Goal: Use online tool/utility: Use online tool/utility

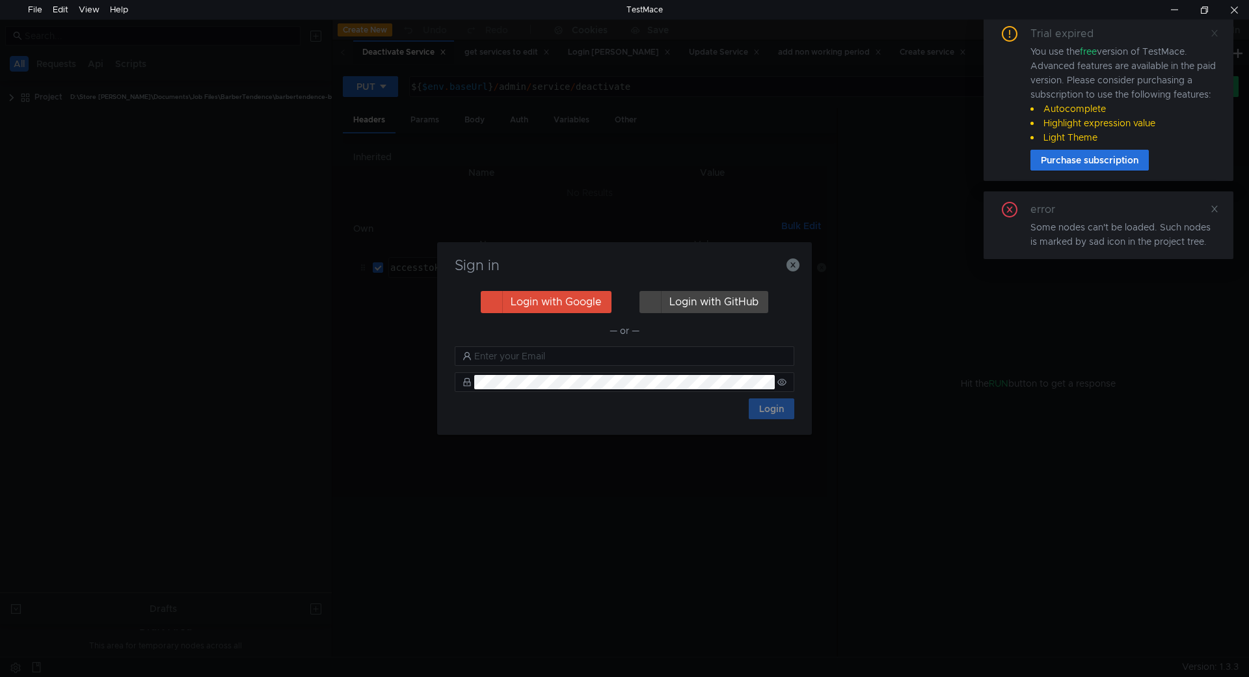
click at [1216, 29] on icon at bounding box center [1214, 33] width 9 height 9
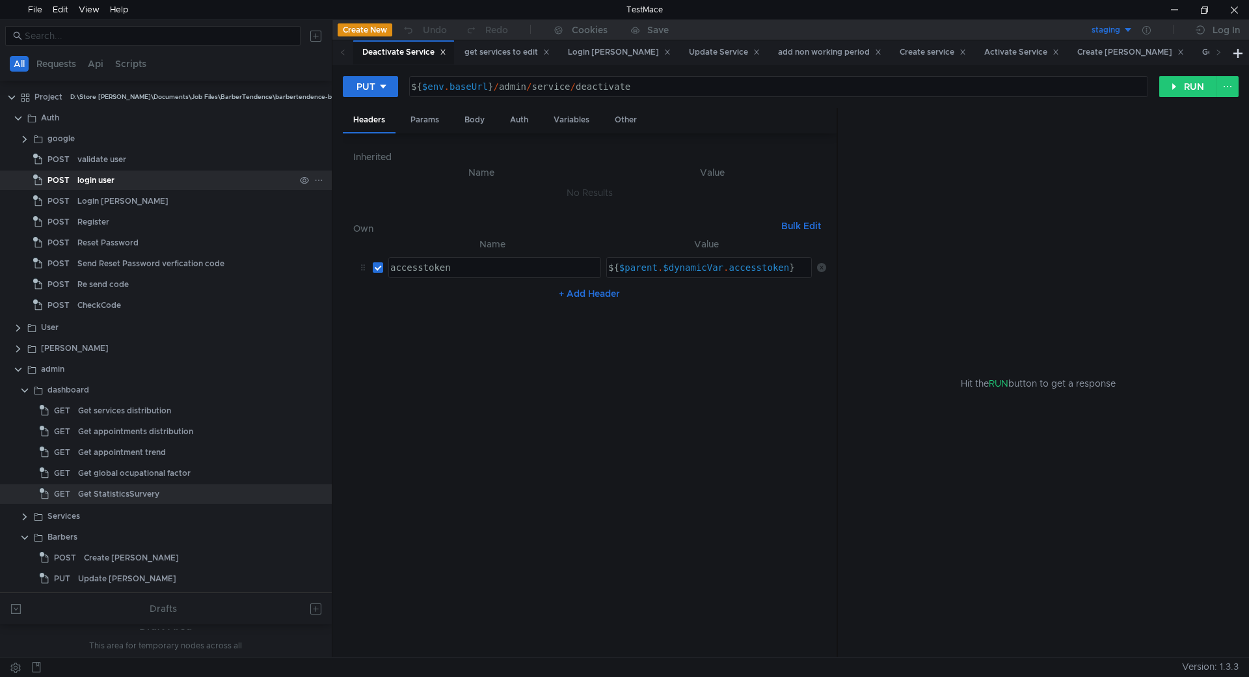
click at [106, 183] on div "login user" at bounding box center [95, 180] width 37 height 20
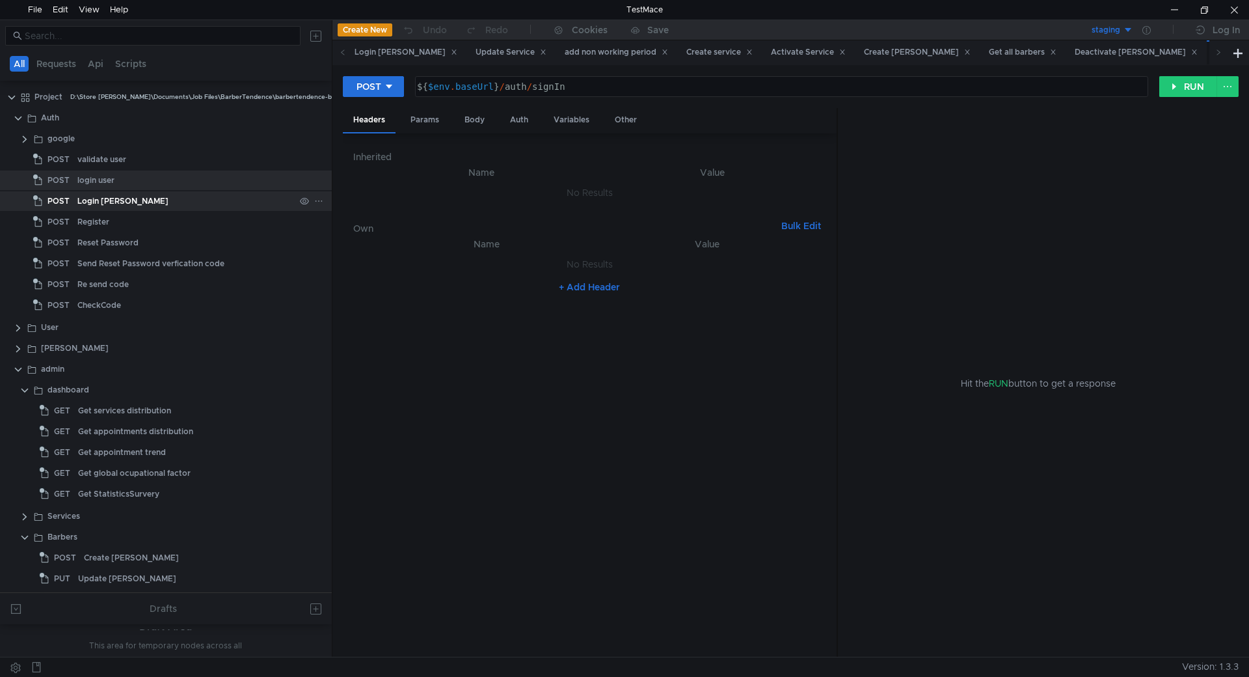
click at [128, 204] on div "Login [PERSON_NAME]" at bounding box center [185, 201] width 217 height 20
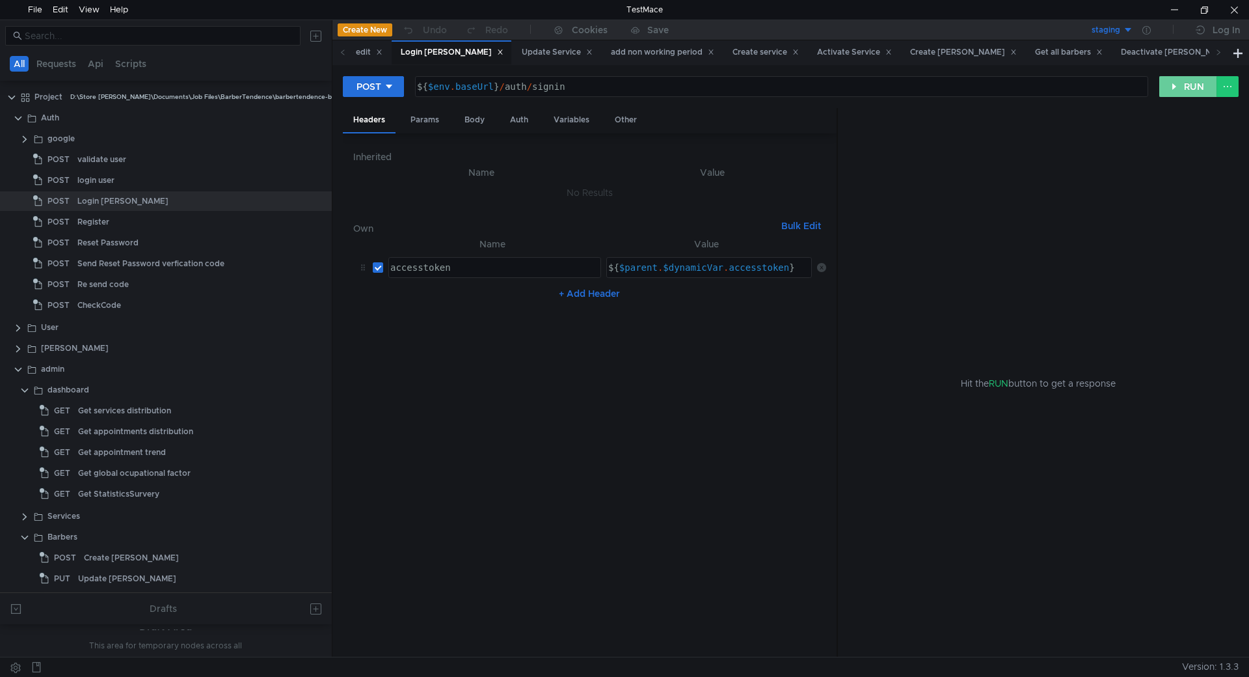
click at [1174, 92] on button "RUN" at bounding box center [1189, 86] width 58 height 21
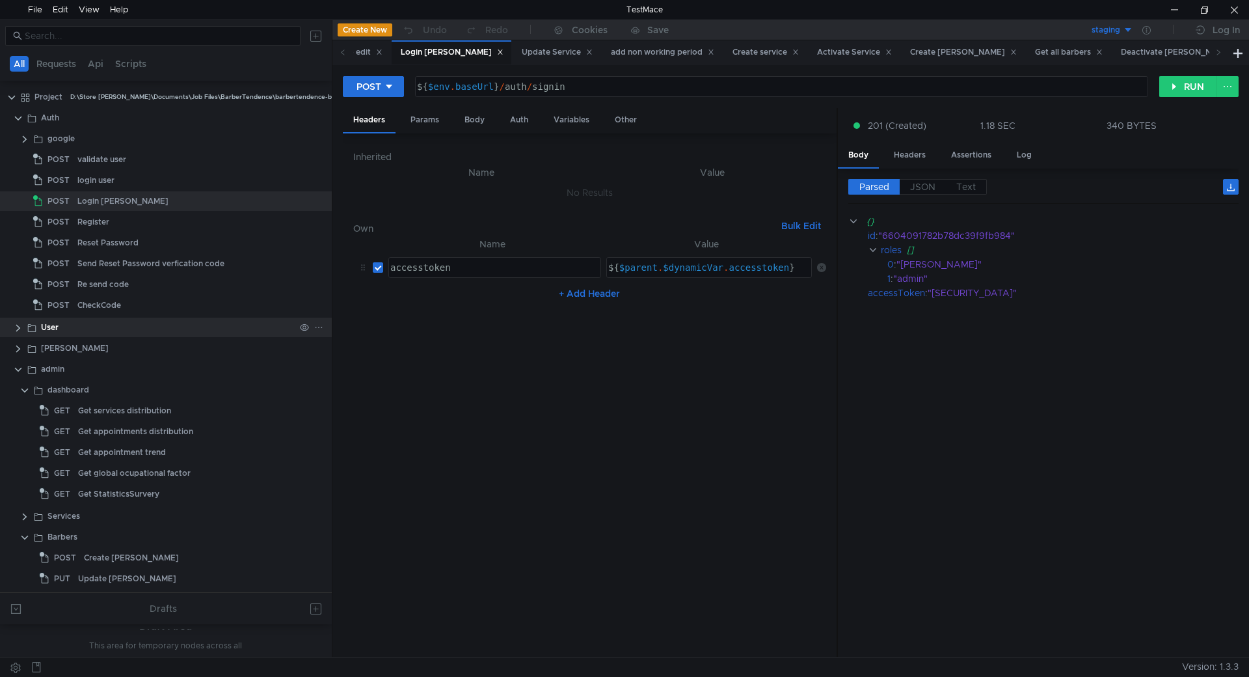
click at [17, 323] on clr-icon at bounding box center [18, 328] width 10 height 10
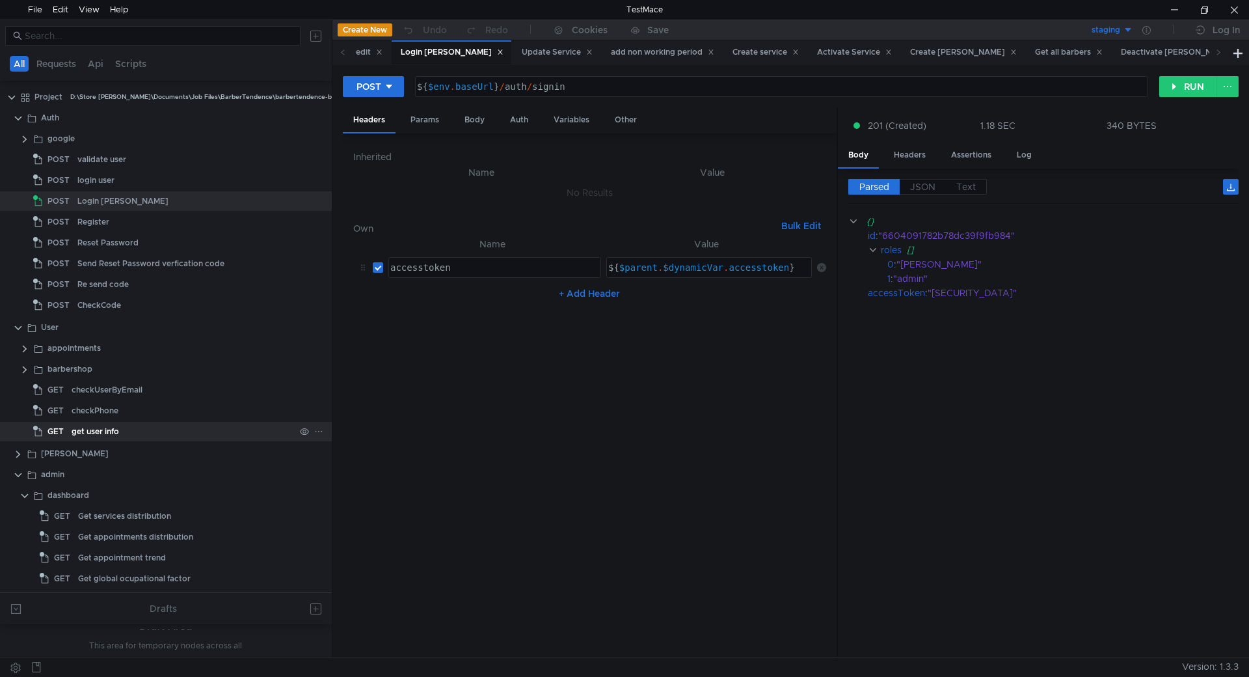
click at [105, 428] on div "get user info" at bounding box center [96, 432] width 48 height 20
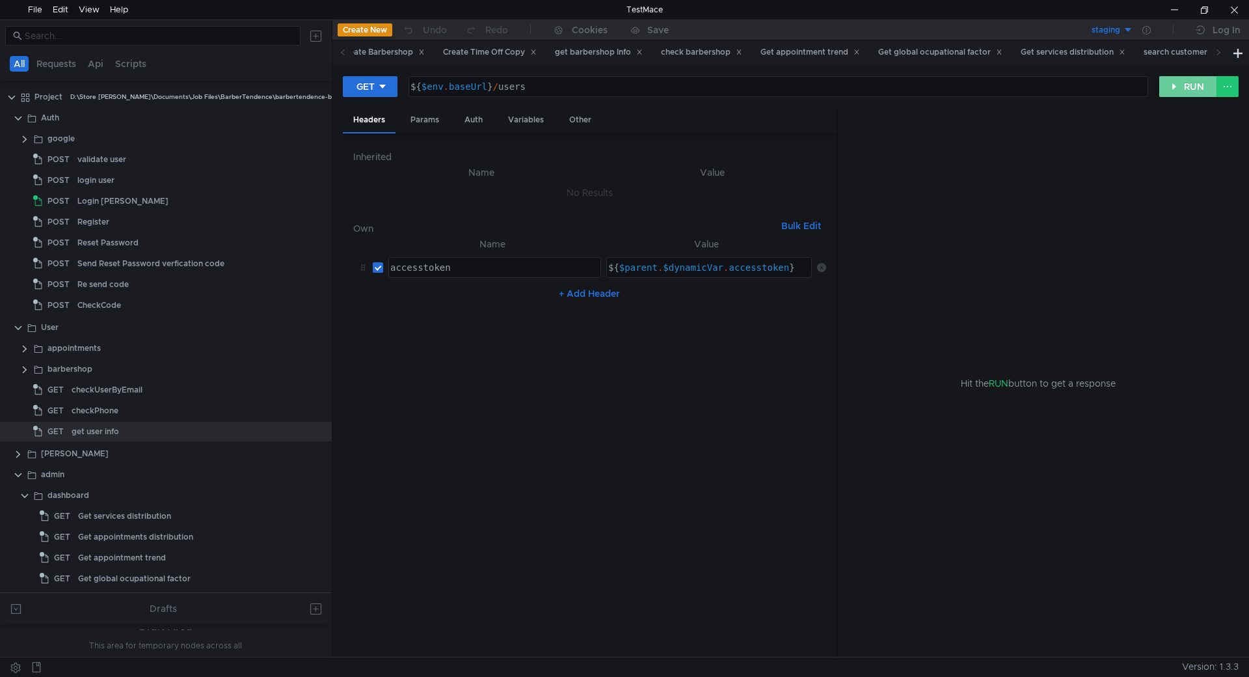
click at [1172, 89] on button "RUN" at bounding box center [1189, 86] width 58 height 21
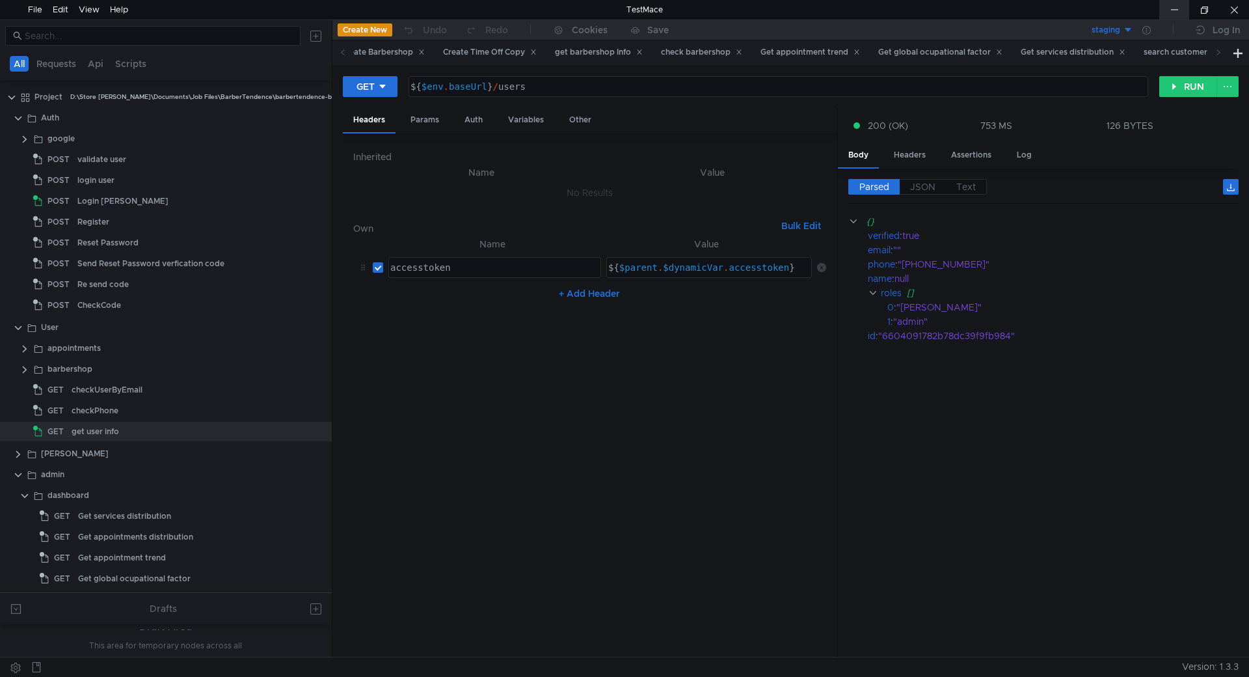
click at [1178, 7] on div at bounding box center [1175, 10] width 30 height 20
